Goal: Information Seeking & Learning: Learn about a topic

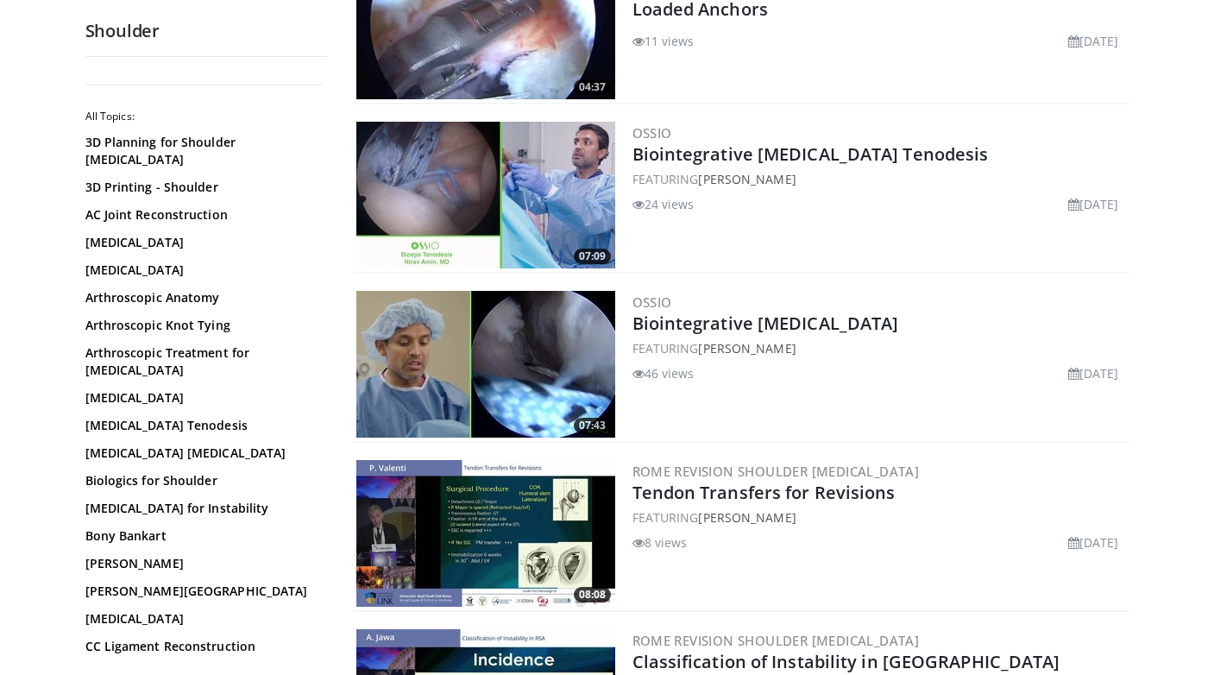
scroll to position [417, 0]
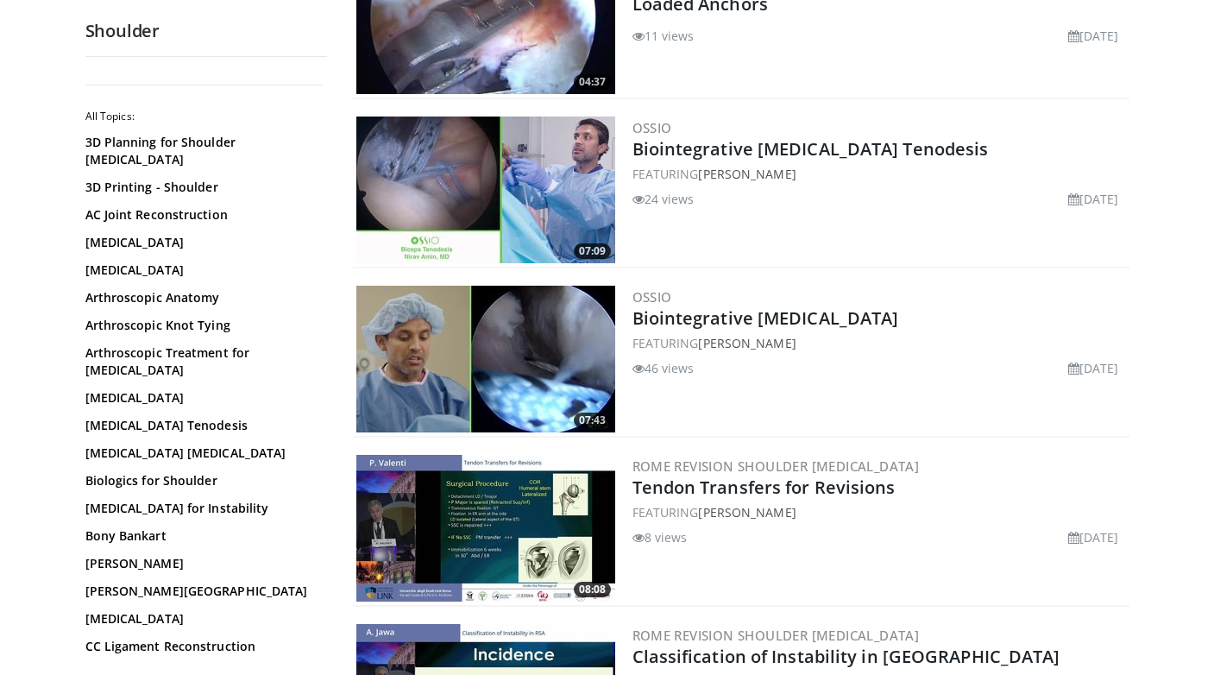
click at [559, 363] on img at bounding box center [485, 359] width 259 height 147
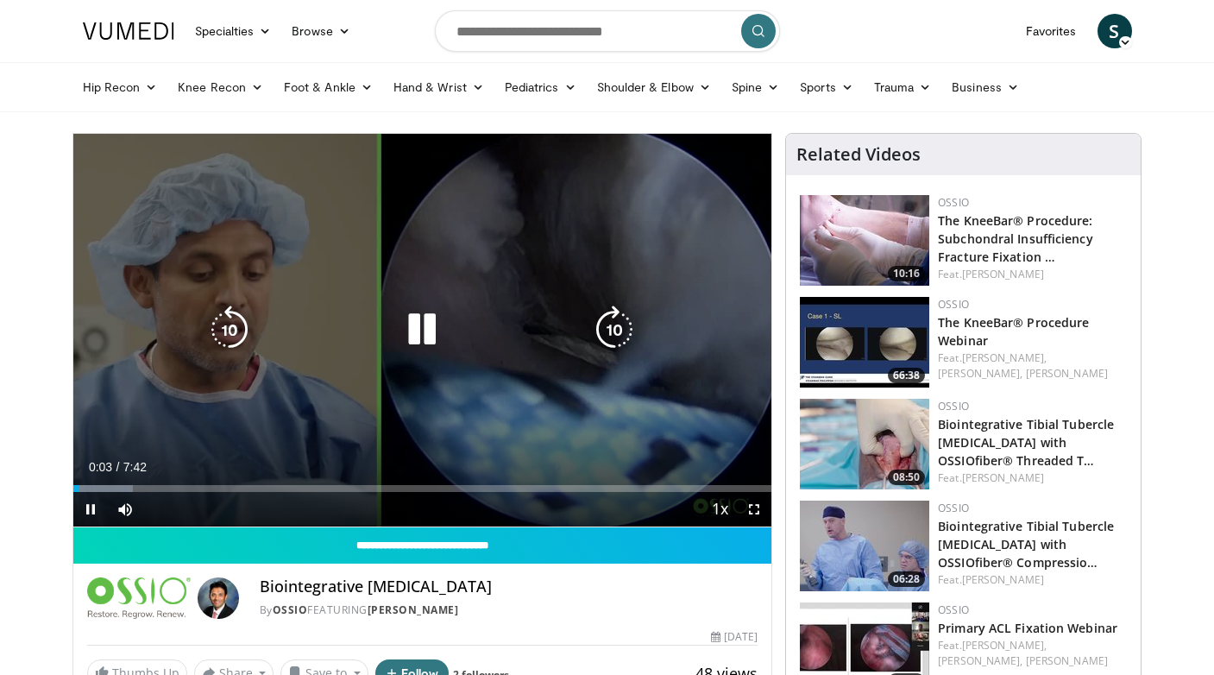
click at [618, 327] on icon "Video Player" at bounding box center [614, 329] width 48 height 48
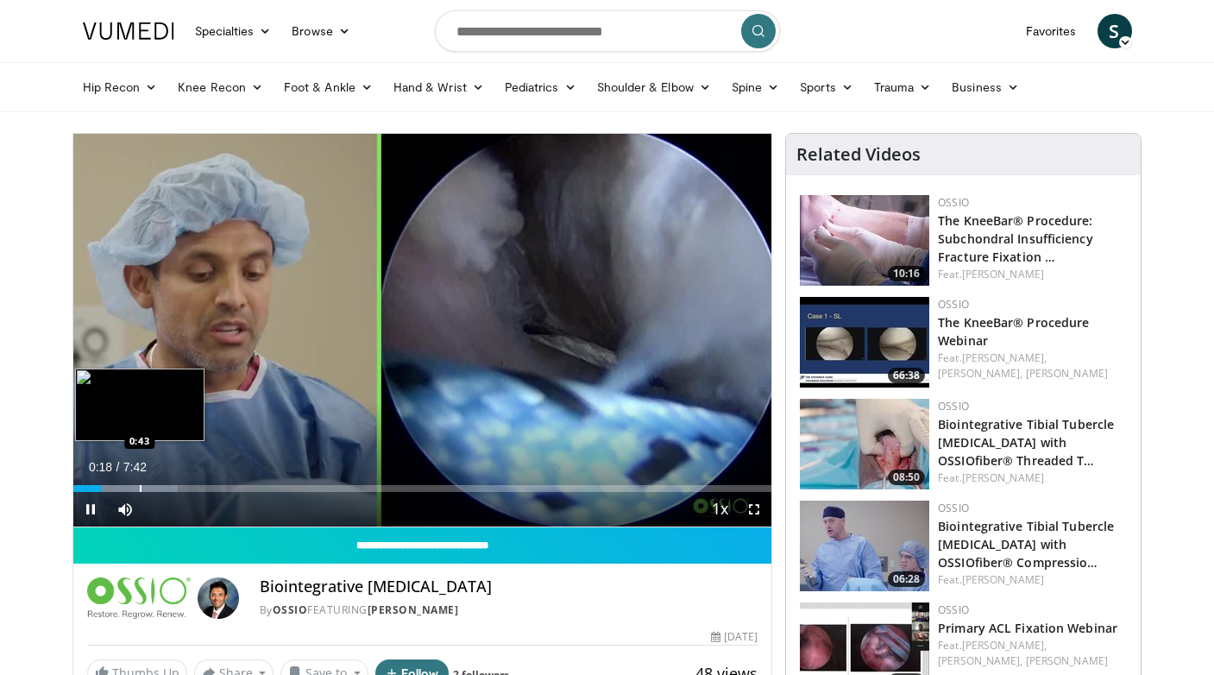
click at [140, 485] on div "Progress Bar" at bounding box center [141, 488] width 2 height 7
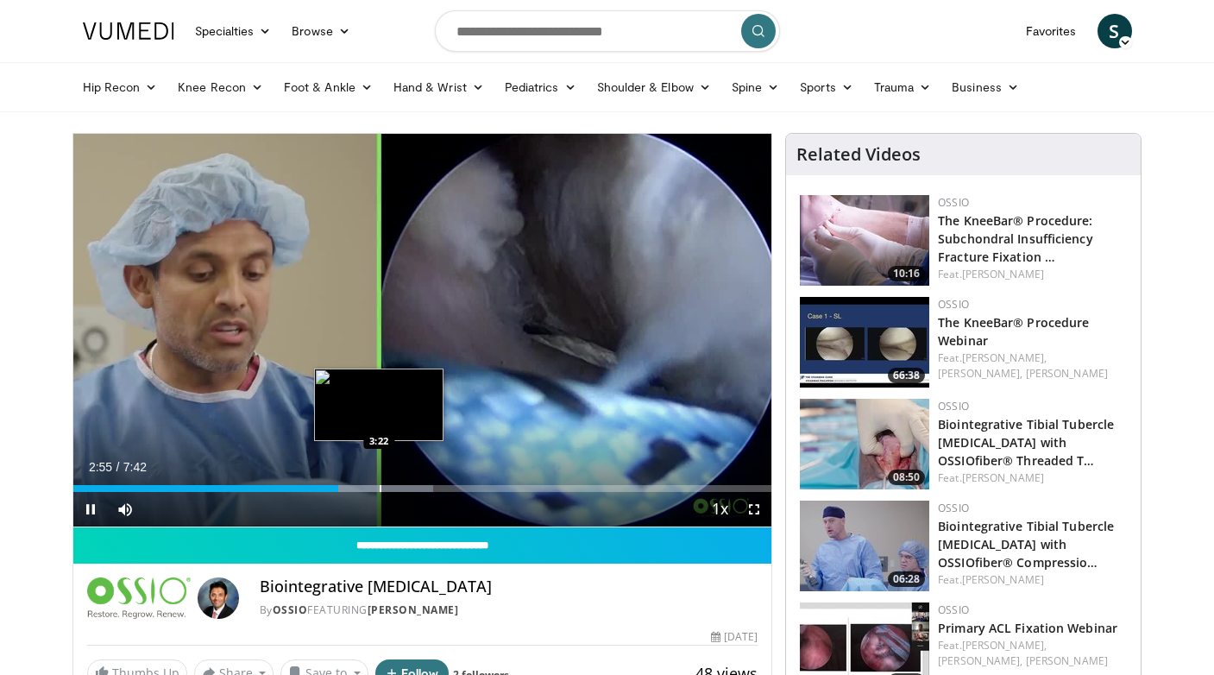
click at [380, 488] on div "Progress Bar" at bounding box center [381, 488] width 2 height 7
click at [410, 487] on div "Progress Bar" at bounding box center [411, 488] width 2 height 7
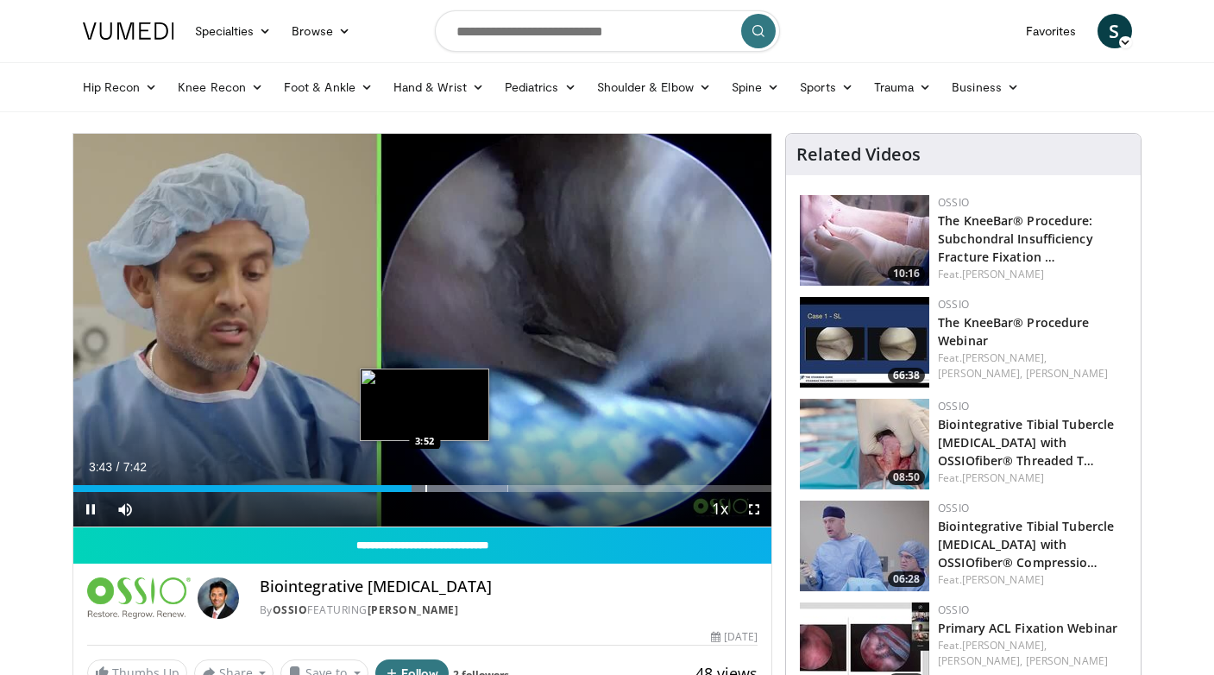
click at [425, 488] on div "Progress Bar" at bounding box center [426, 488] width 2 height 7
click at [446, 488] on div "Progress Bar" at bounding box center [447, 488] width 2 height 7
click at [467, 486] on div "Progress Bar" at bounding box center [466, 488] width 2 height 7
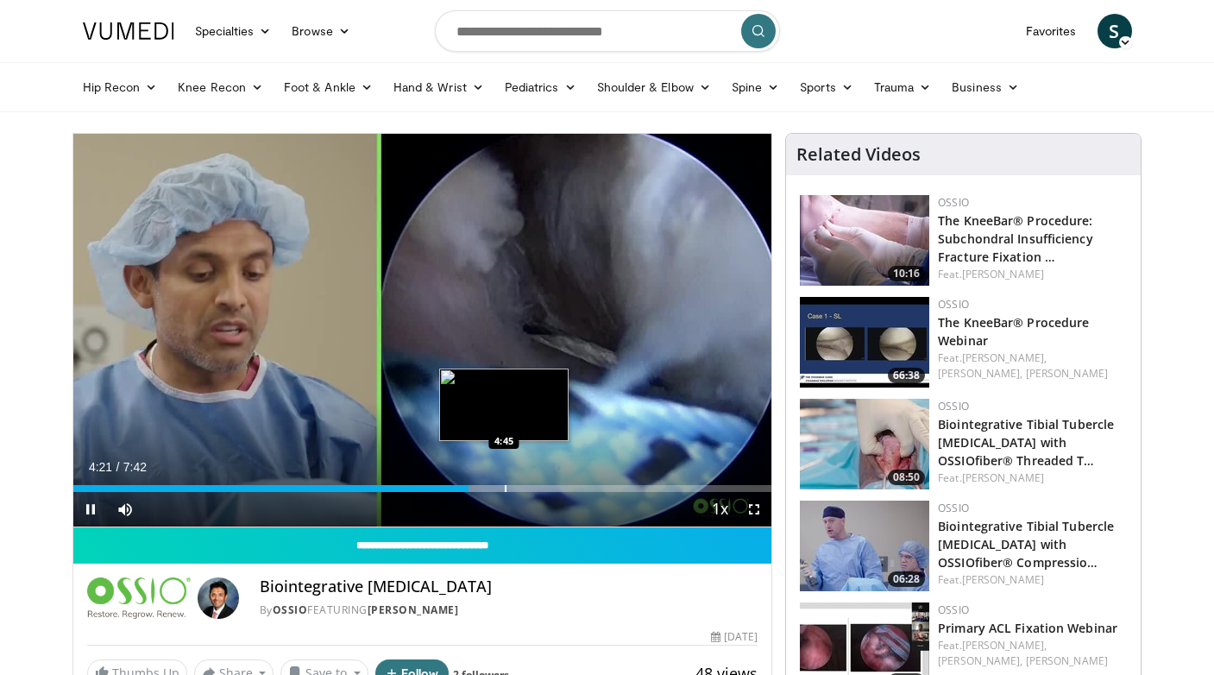
click at [505, 486] on div "Progress Bar" at bounding box center [506, 488] width 2 height 7
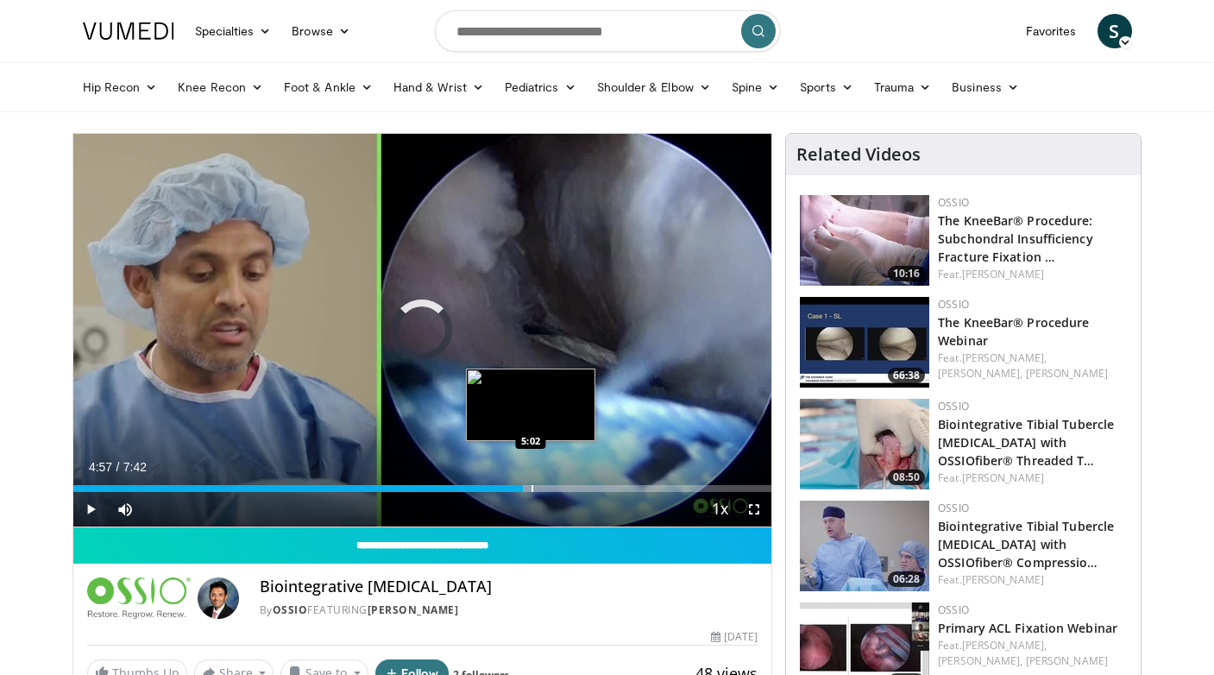
click at [531, 488] on div "Progress Bar" at bounding box center [532, 488] width 2 height 7
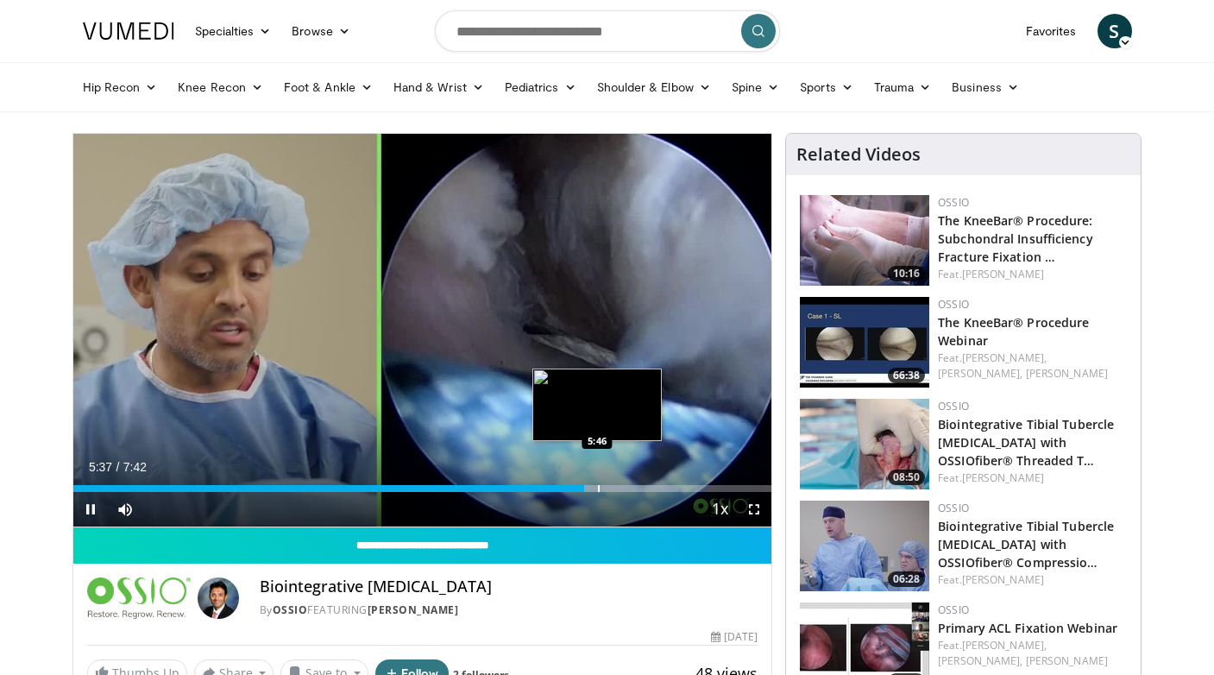
click at [598, 486] on div "Progress Bar" at bounding box center [599, 488] width 2 height 7
click at [618, 489] on div "Progress Bar" at bounding box center [619, 488] width 2 height 7
click at [631, 487] on div "Progress Bar" at bounding box center [632, 488] width 2 height 7
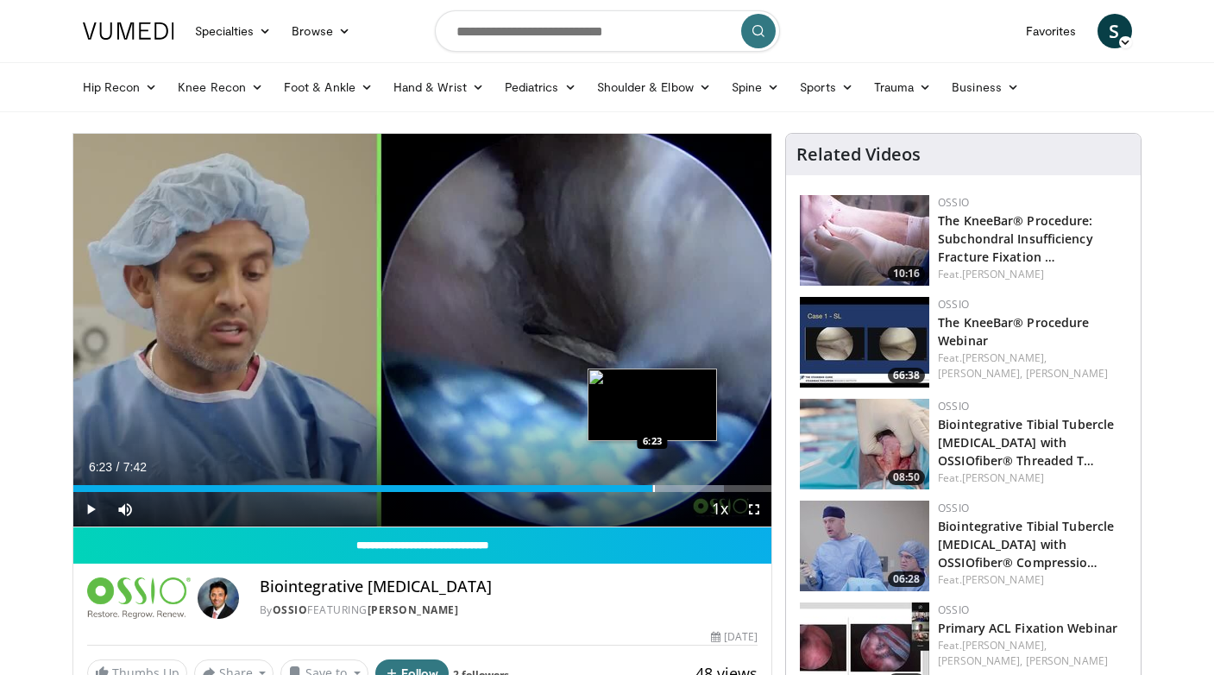
click at [653, 487] on div "Progress Bar" at bounding box center [654, 488] width 2 height 7
click at [672, 486] on div "Progress Bar" at bounding box center [673, 488] width 2 height 7
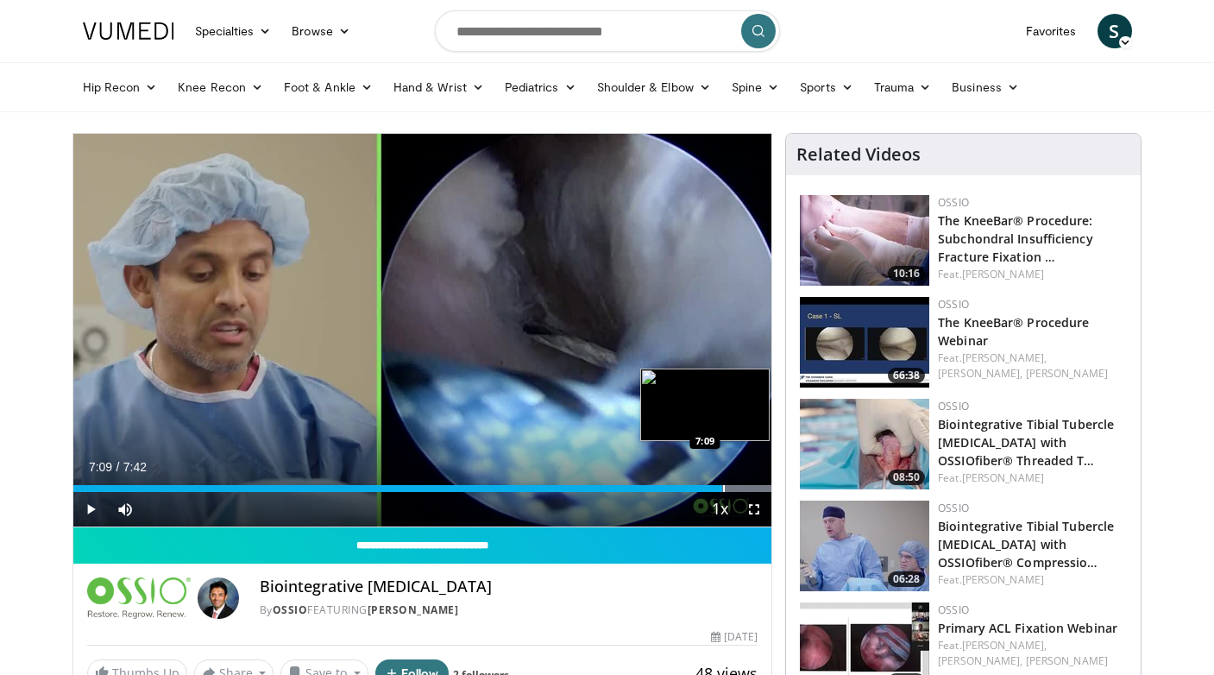
click at [722, 482] on div "Loaded : 100.00% 7:02 7:09" at bounding box center [422, 483] width 699 height 16
click at [733, 485] on div "Progress Bar" at bounding box center [734, 488] width 2 height 7
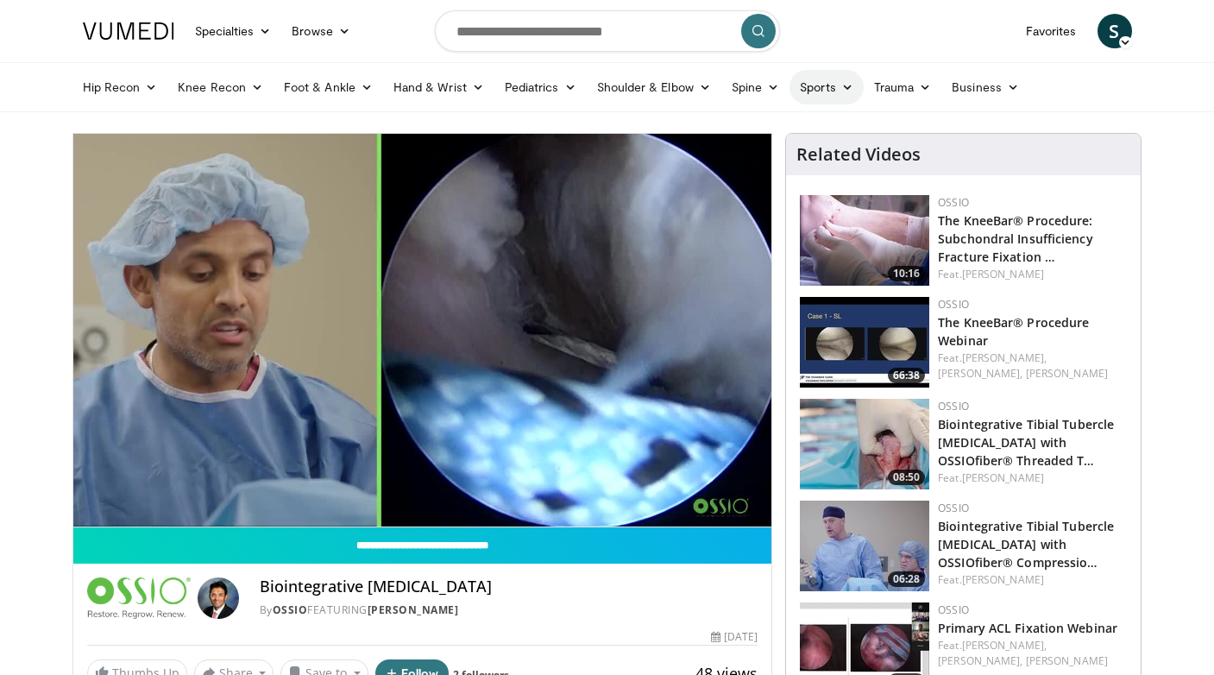
click at [844, 79] on link "Sports" at bounding box center [826, 87] width 74 height 35
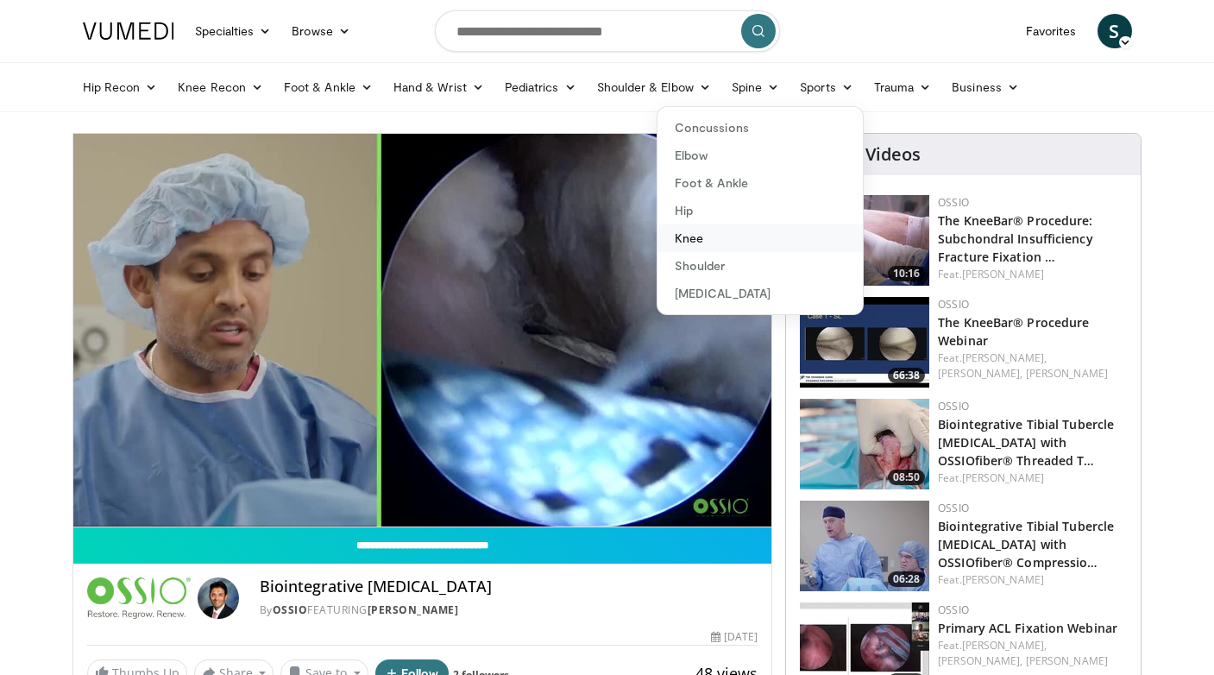
click at [697, 240] on link "Knee" at bounding box center [759, 238] width 205 height 28
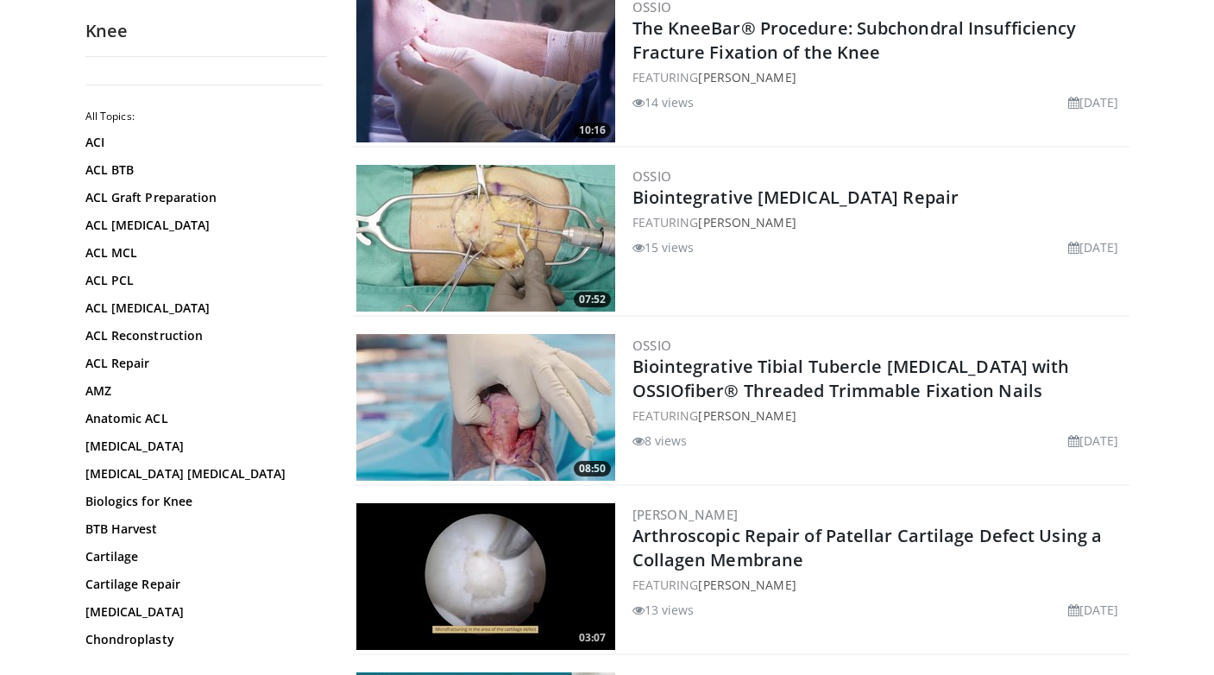
scroll to position [1049, 0]
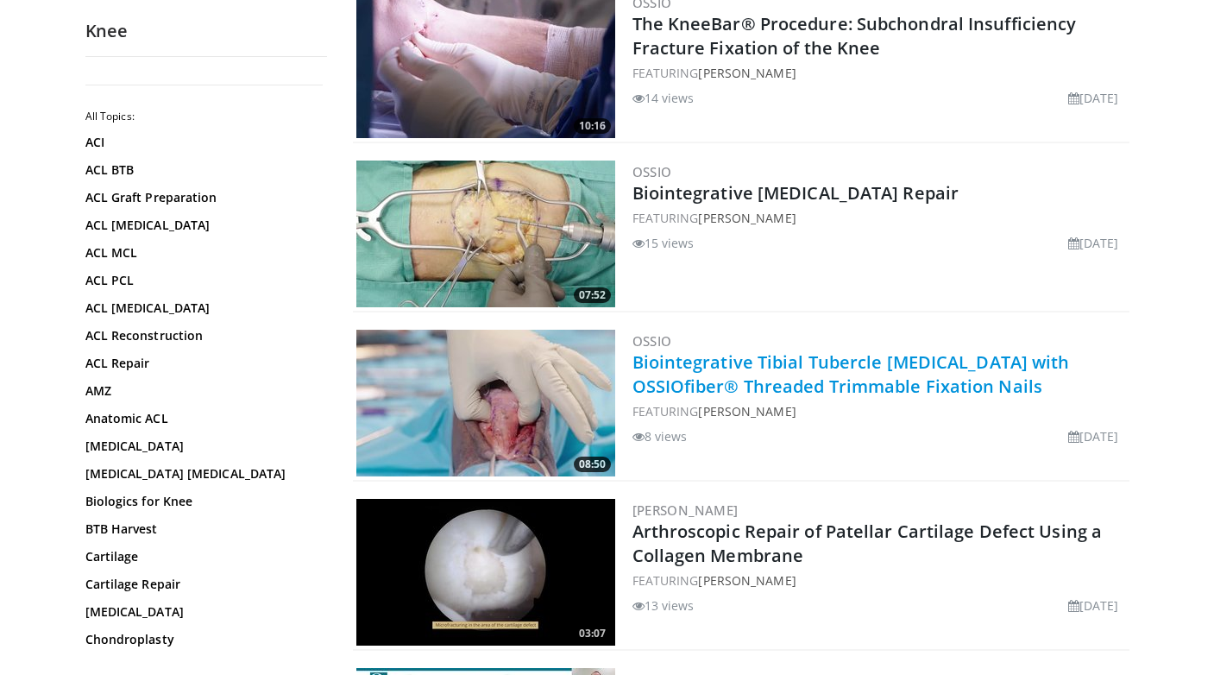
click at [856, 363] on link "Biointegrative Tibial Tubercle [MEDICAL_DATA] with OSSIOfiber® Threaded Trimmab…" at bounding box center [850, 373] width 437 height 47
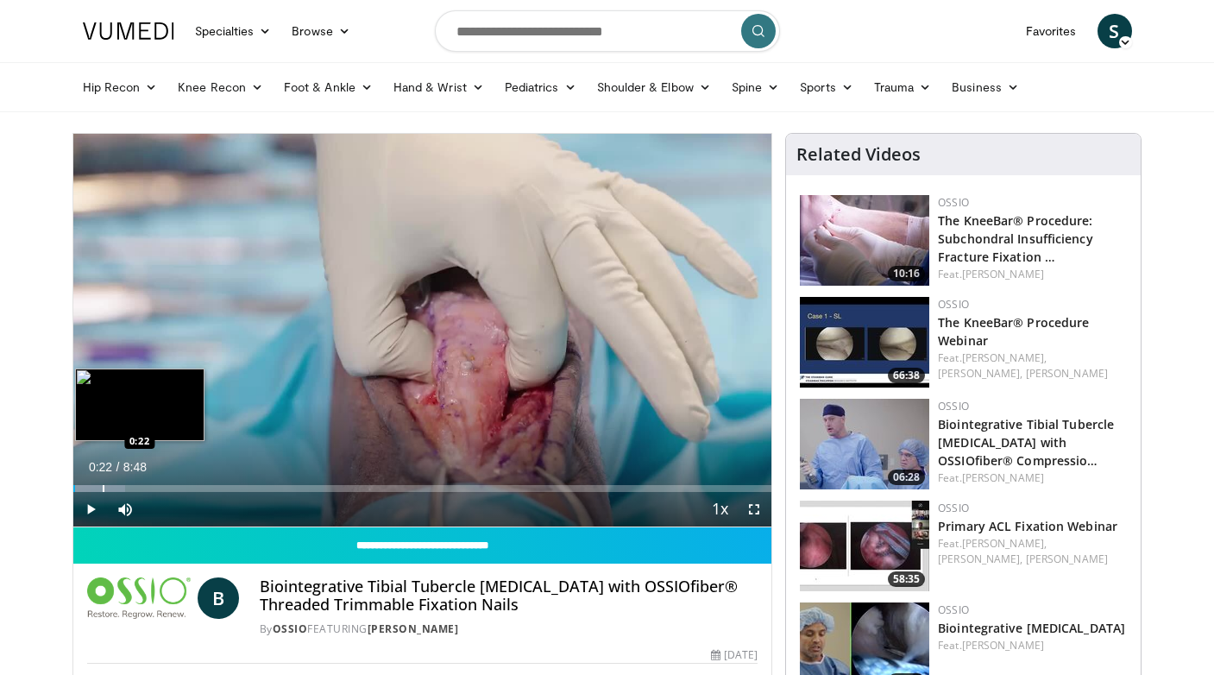
click at [103, 486] on div "Progress Bar" at bounding box center [104, 488] width 2 height 7
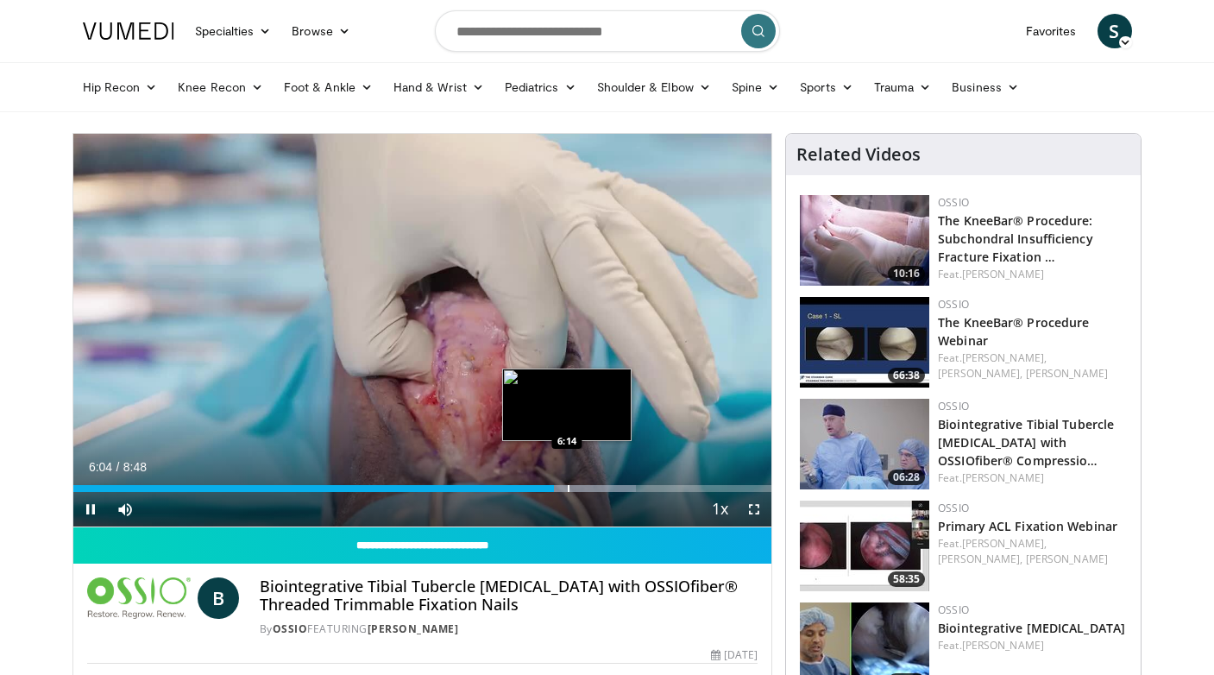
click at [568, 486] on div "Progress Bar" at bounding box center [569, 488] width 2 height 7
click at [581, 491] on div "Progress Bar" at bounding box center [582, 488] width 2 height 7
click at [594, 488] on div "Progress Bar" at bounding box center [595, 488] width 2 height 7
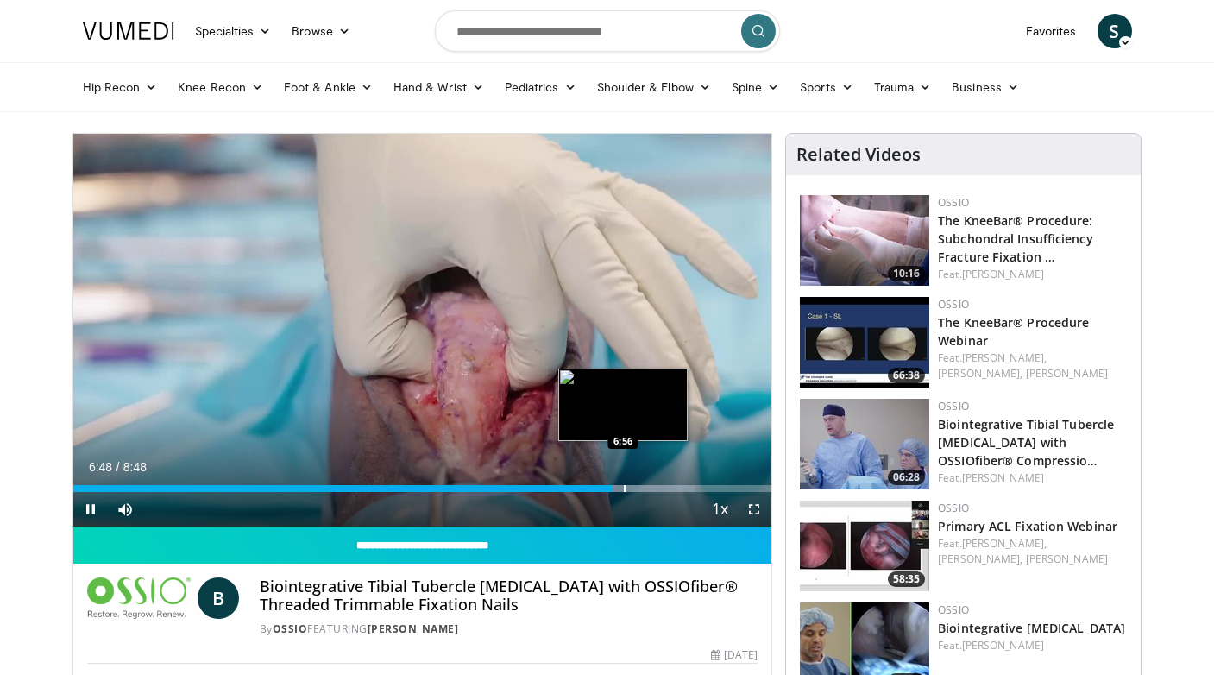
click at [624, 487] on div "Progress Bar" at bounding box center [625, 488] width 2 height 7
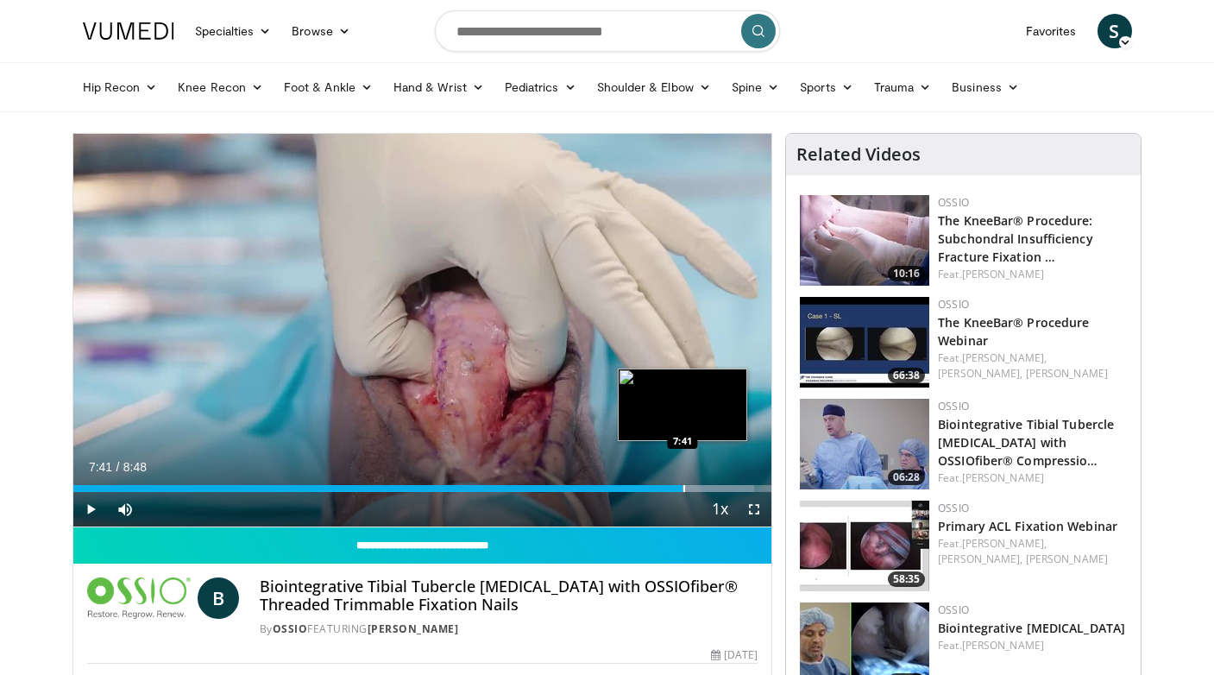
click at [683, 488] on div "Progress Bar" at bounding box center [684, 488] width 2 height 7
click at [744, 487] on div "Progress Bar" at bounding box center [745, 488] width 2 height 7
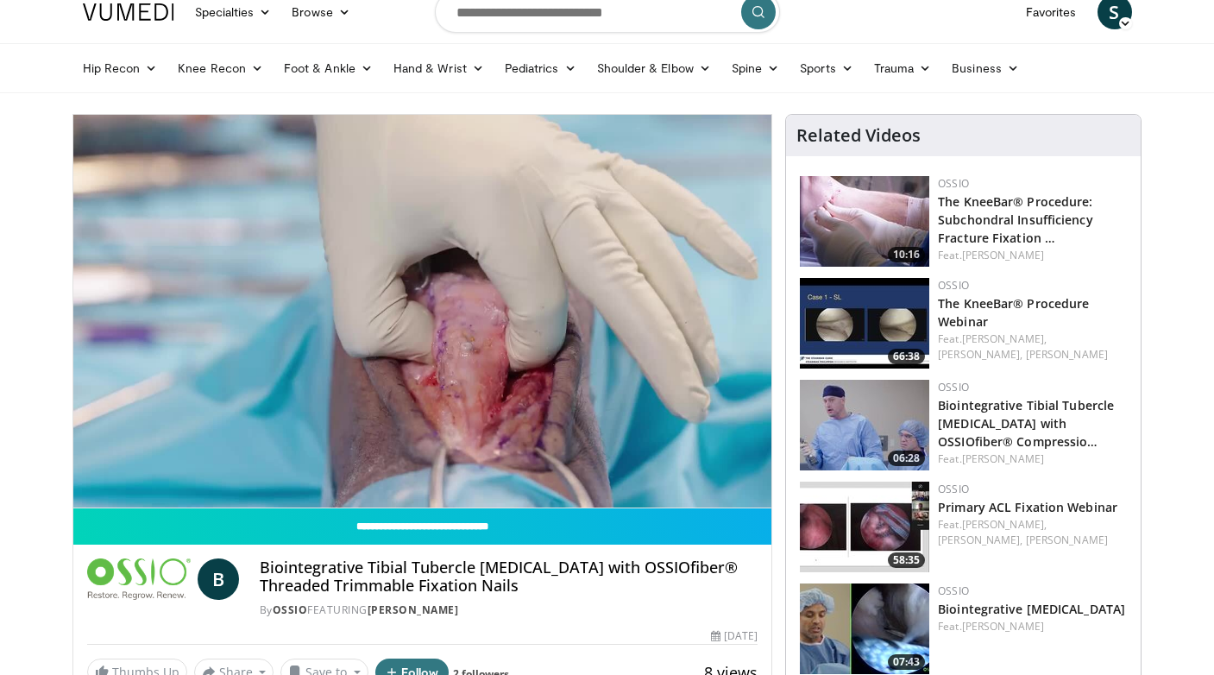
scroll to position [14, 0]
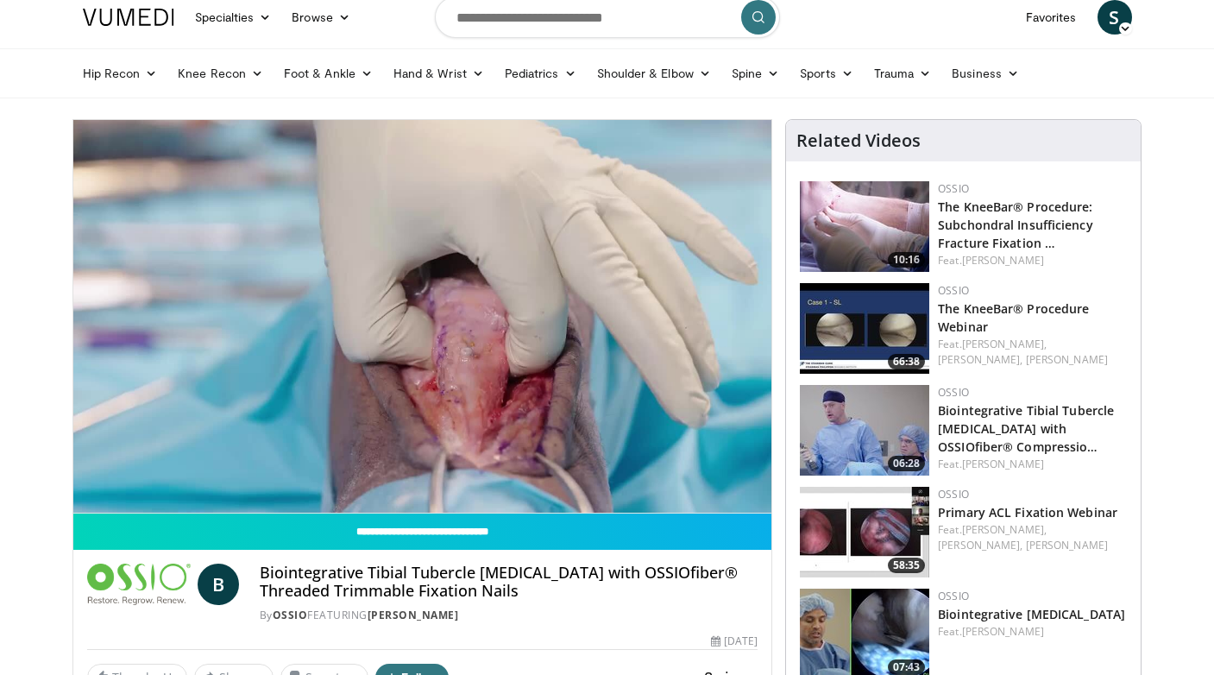
click at [894, 424] on img at bounding box center [864, 430] width 129 height 91
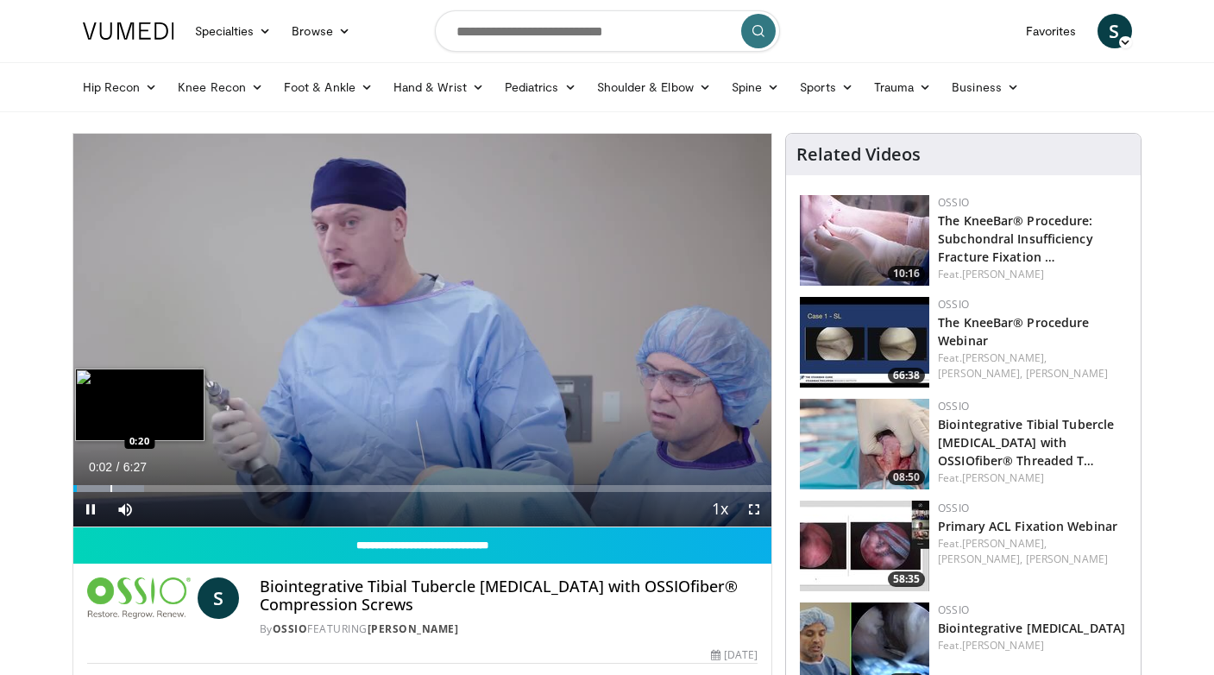
click at [110, 486] on div "Progress Bar" at bounding box center [111, 488] width 2 height 7
click at [155, 486] on div "Progress Bar" at bounding box center [156, 488] width 2 height 7
click at [148, 486] on div "Progress Bar" at bounding box center [149, 488] width 2 height 7
click at [141, 488] on div "Progress Bar" at bounding box center [142, 488] width 2 height 7
click at [135, 488] on div "Progress Bar" at bounding box center [136, 488] width 2 height 7
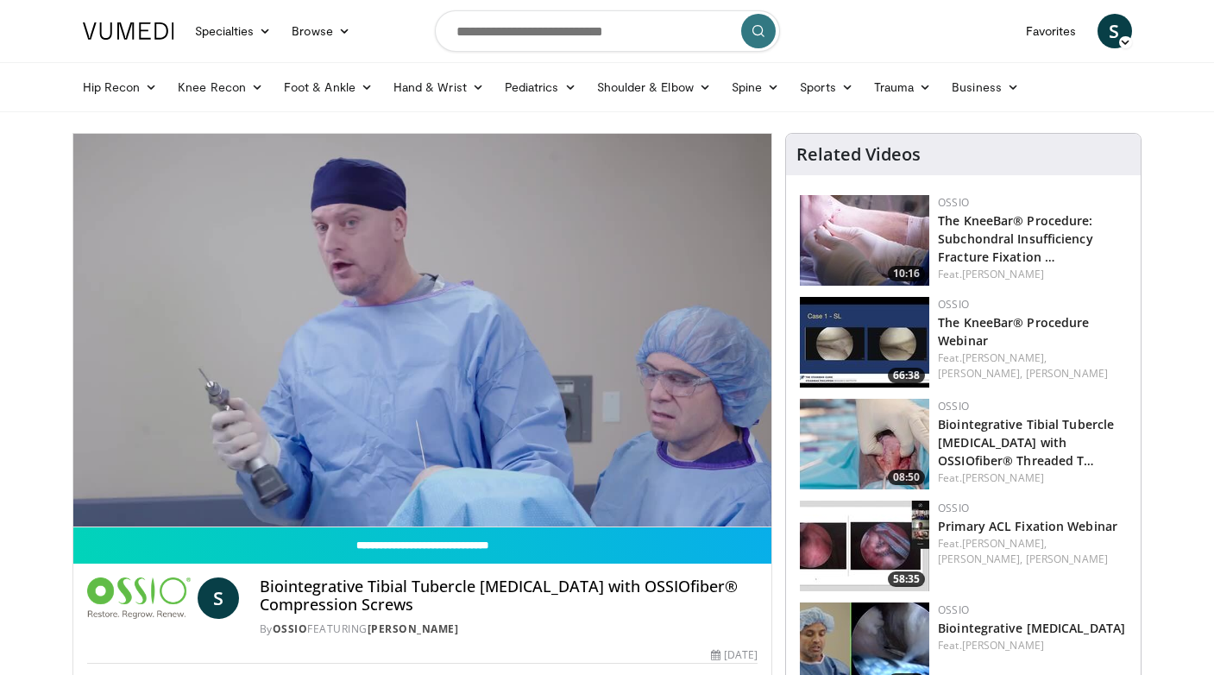
click at [130, 488] on video-js "**********" at bounding box center [422, 330] width 699 height 393
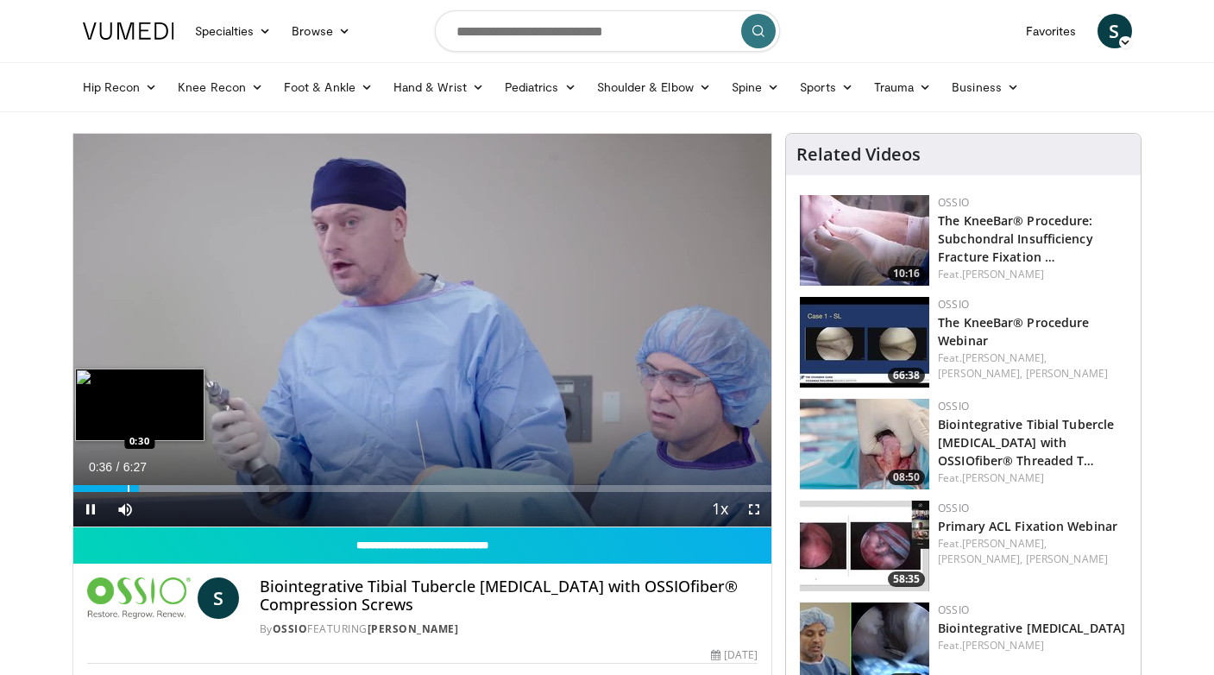
click at [128, 489] on div "Progress Bar" at bounding box center [129, 488] width 2 height 7
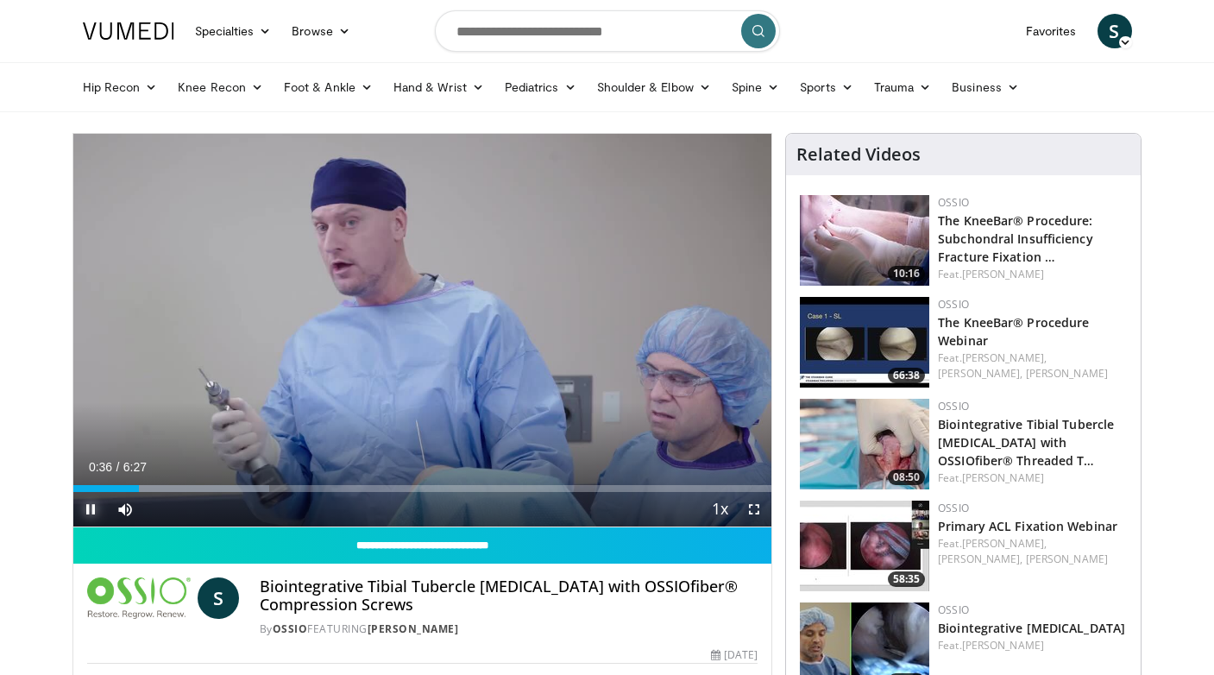
click at [95, 512] on span "Video Player" at bounding box center [90, 509] width 35 height 35
click at [85, 512] on span "Video Player" at bounding box center [90, 509] width 35 height 35
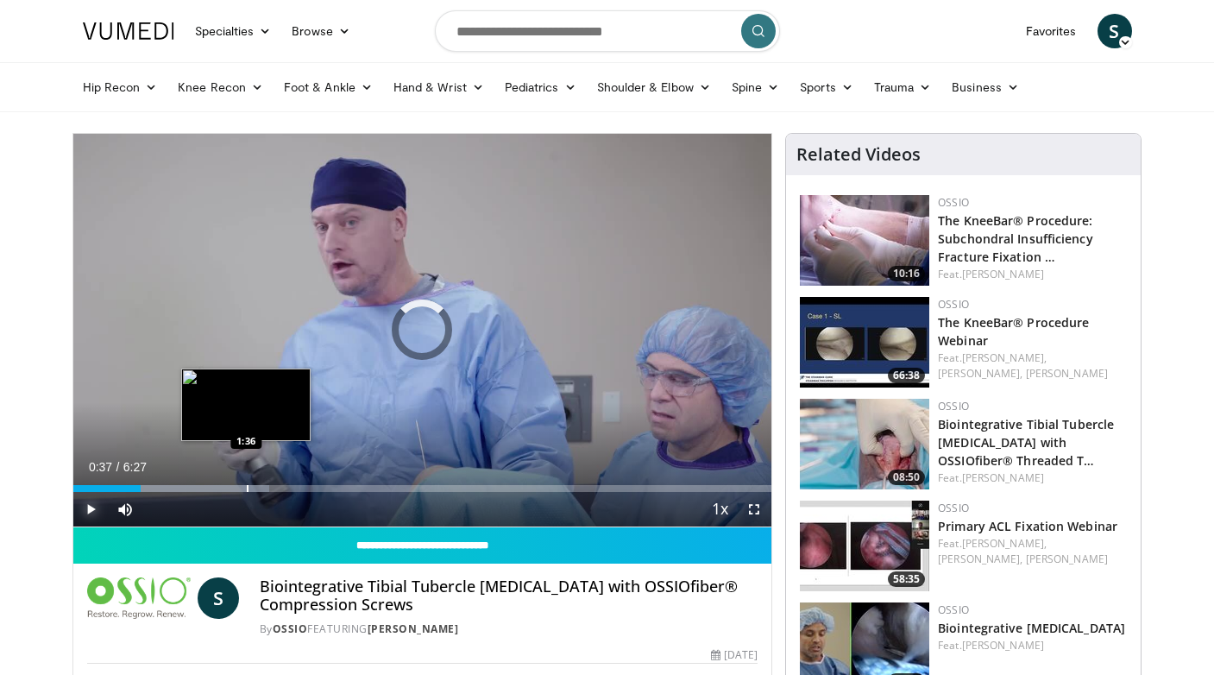
click at [247, 487] on div "Progress Bar" at bounding box center [248, 488] width 2 height 7
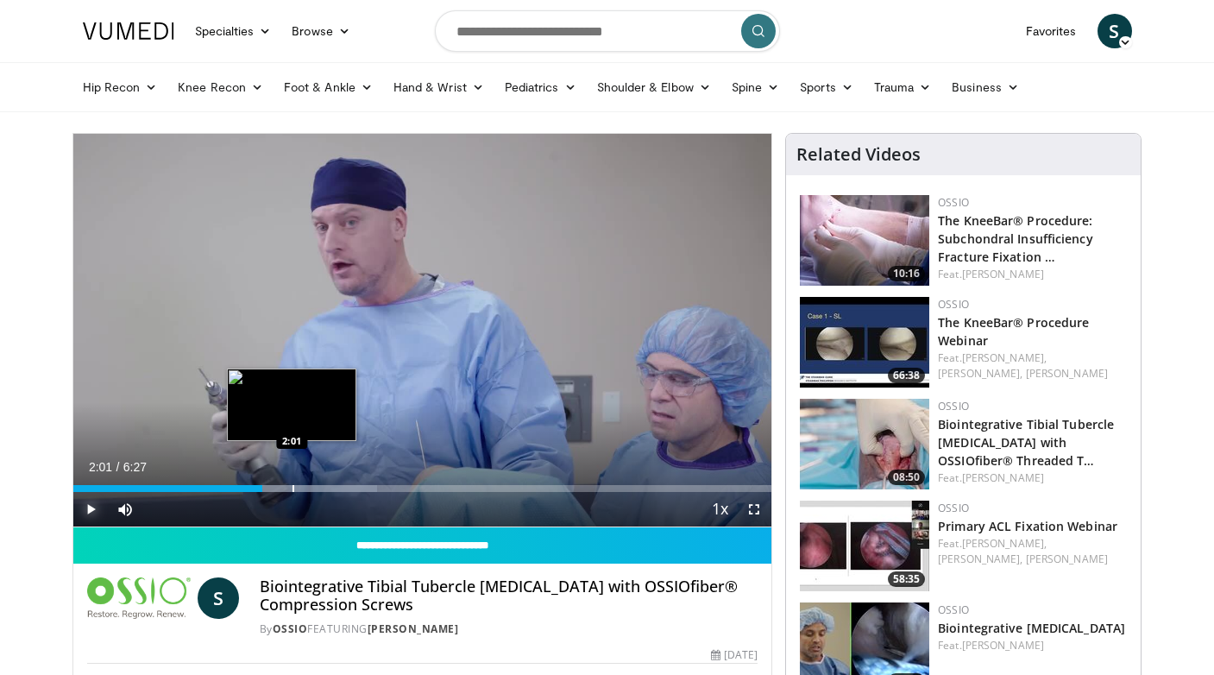
click at [292, 487] on div "Progress Bar" at bounding box center [293, 488] width 2 height 7
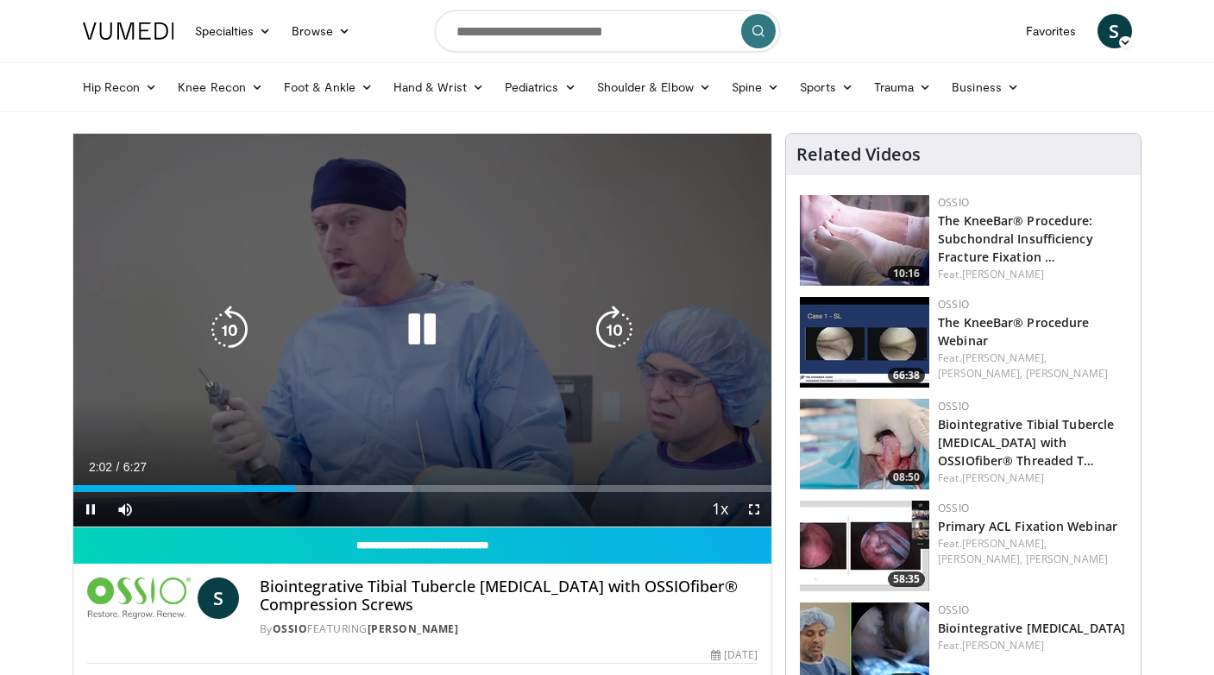
click at [312, 486] on video-js "**********" at bounding box center [422, 330] width 699 height 393
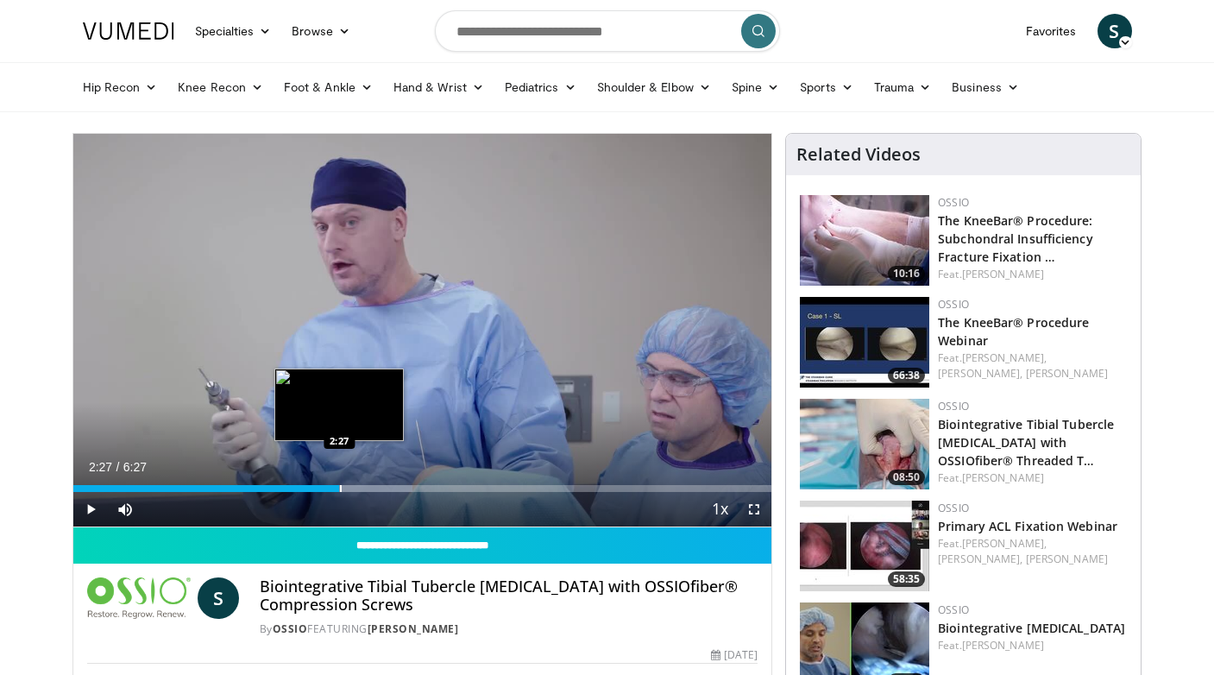
click at [340, 485] on div "Progress Bar" at bounding box center [341, 488] width 2 height 7
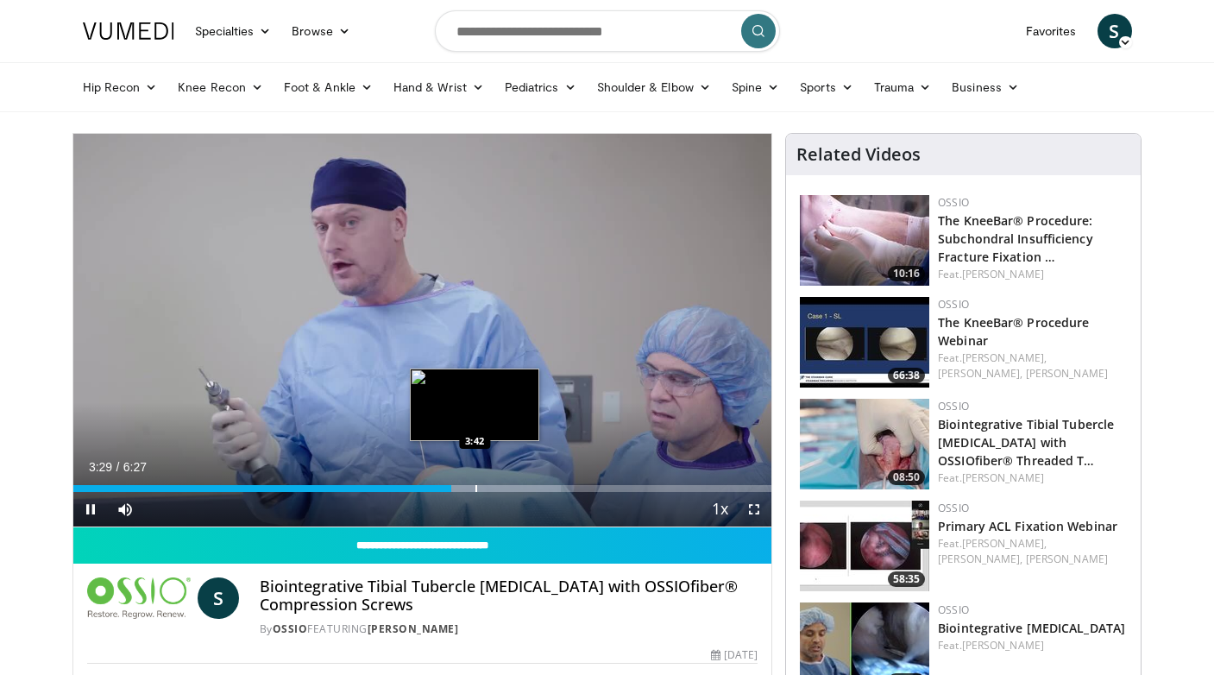
click at [475, 488] on div "Progress Bar" at bounding box center [476, 488] width 2 height 7
click at [496, 488] on video-js "**********" at bounding box center [422, 330] width 699 height 393
click at [508, 488] on div "Progress Bar" at bounding box center [509, 488] width 2 height 7
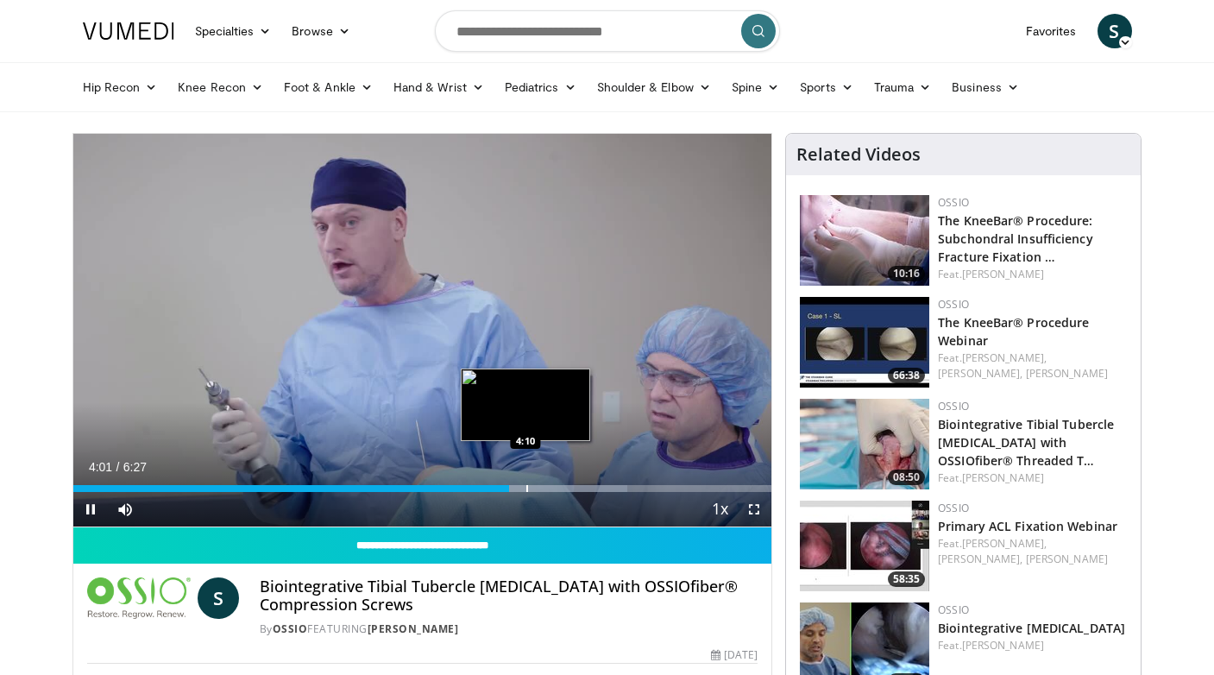
click at [526, 488] on div "Progress Bar" at bounding box center [527, 488] width 2 height 7
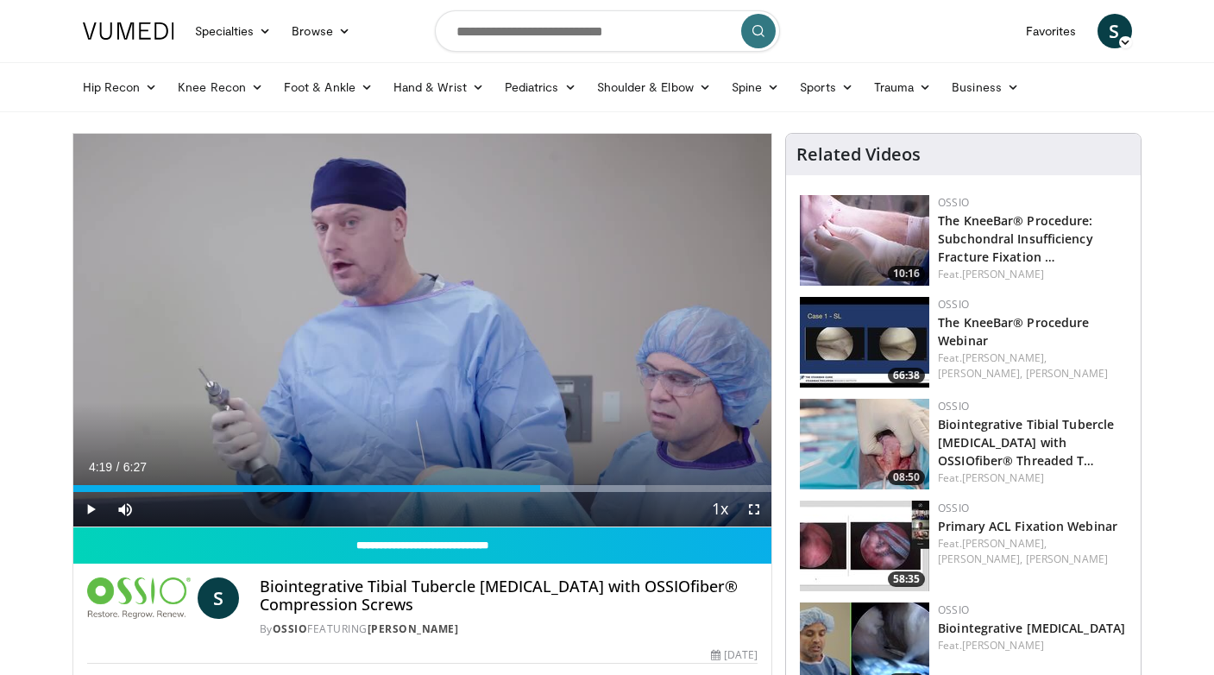
click at [541, 489] on div "Progress Bar" at bounding box center [542, 488] width 2 height 7
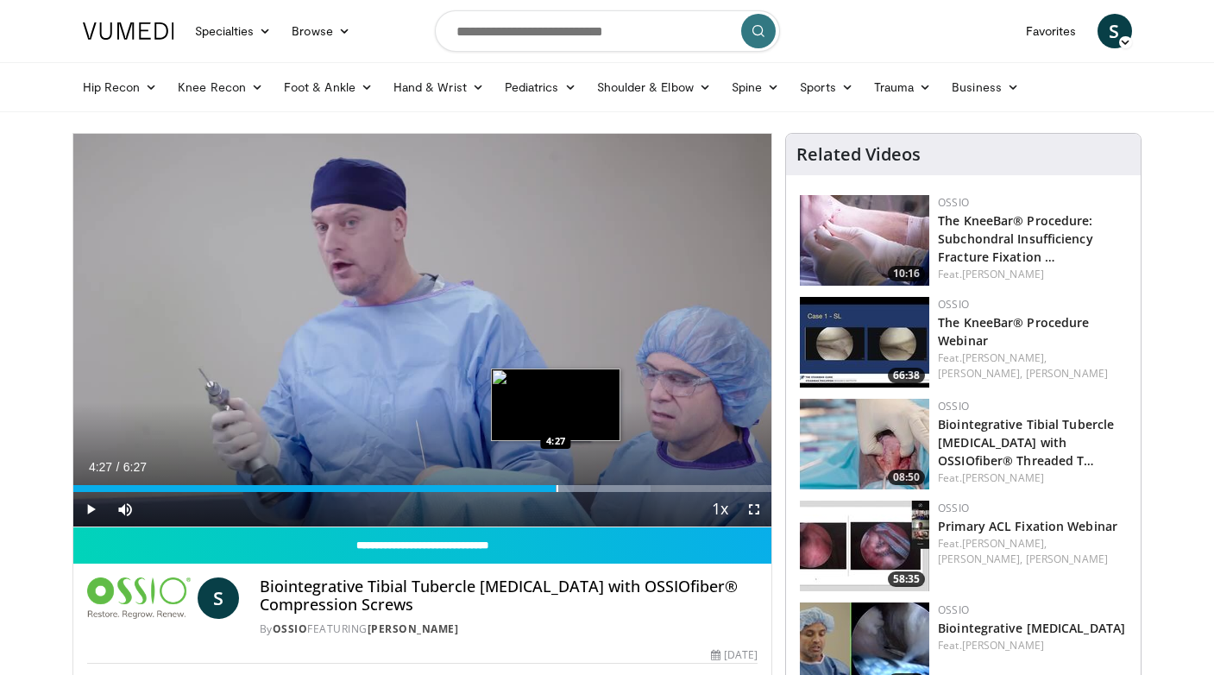
click at [556, 489] on div "Progress Bar" at bounding box center [557, 488] width 2 height 7
